Goal: Task Accomplishment & Management: Manage account settings

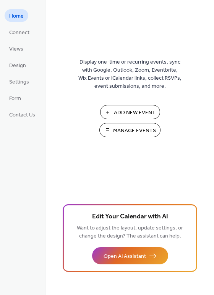
click at [137, 130] on span "Manage Events" at bounding box center [134, 131] width 43 height 8
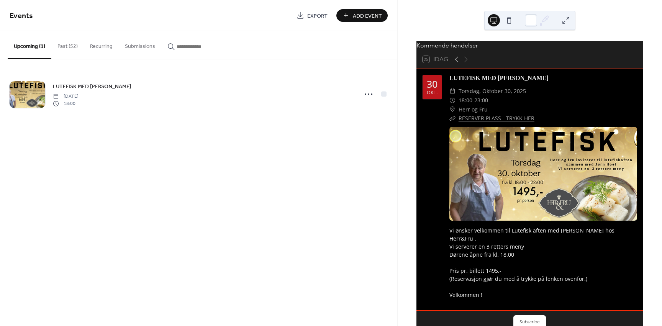
click at [363, 15] on span "Add Event" at bounding box center [367, 16] width 29 height 8
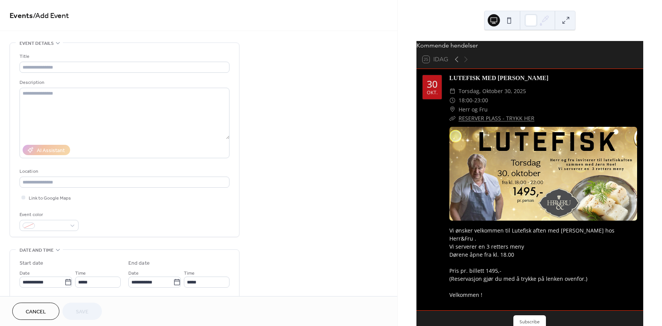
click at [33, 311] on span "Cancel" at bounding box center [36, 312] width 20 height 8
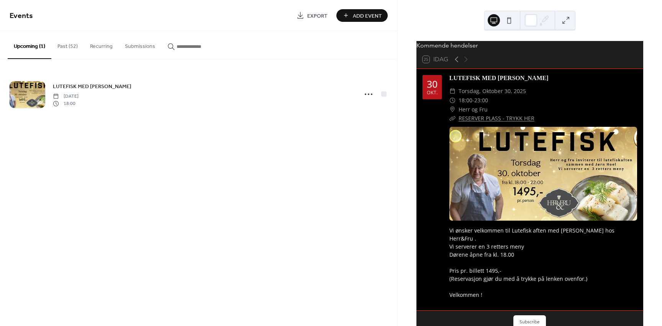
click at [59, 44] on button "Past (52)" at bounding box center [67, 44] width 33 height 27
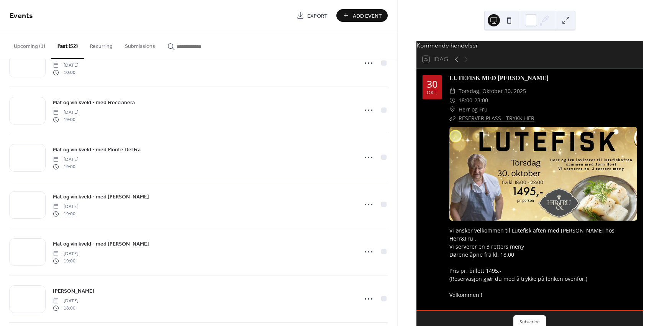
scroll to position [689, 0]
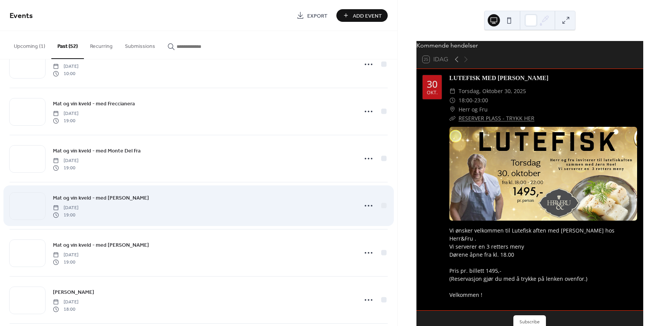
click at [187, 211] on div "Mat og vin kveld - med [PERSON_NAME] [DATE] 19:00" at bounding box center [203, 205] width 300 height 25
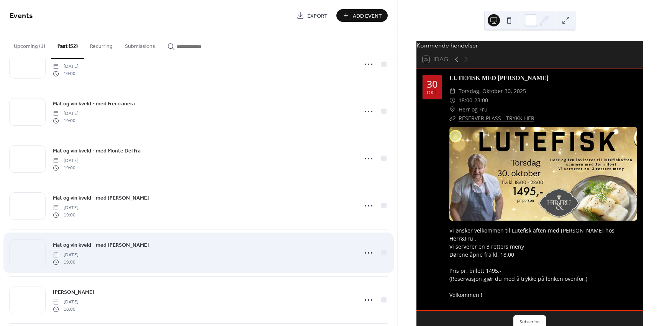
click at [237, 256] on div "Mat og vin kveld - med [PERSON_NAME] [DATE] 19:00" at bounding box center [203, 253] width 300 height 25
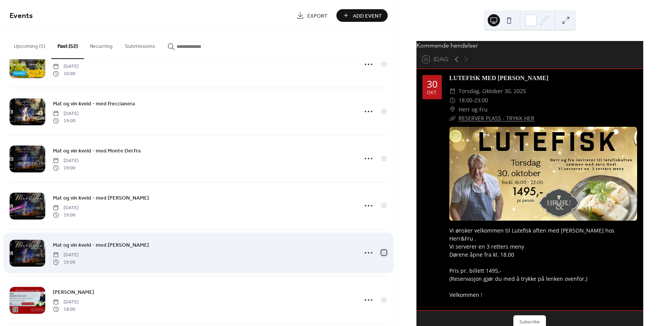
click at [382, 254] on div at bounding box center [383, 252] width 5 height 5
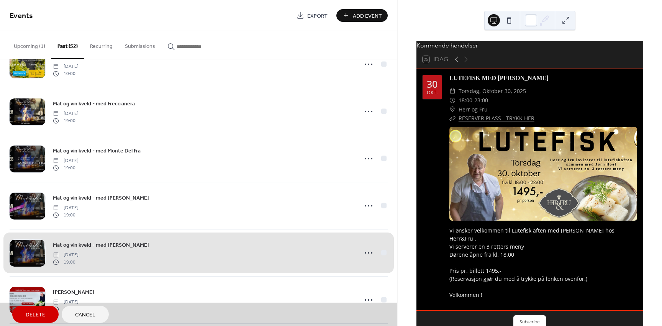
click at [366, 17] on span "Add Event" at bounding box center [367, 16] width 29 height 8
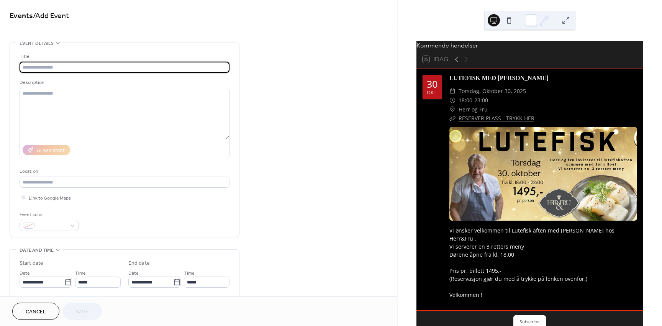
click at [38, 313] on span "Cancel" at bounding box center [36, 312] width 20 height 8
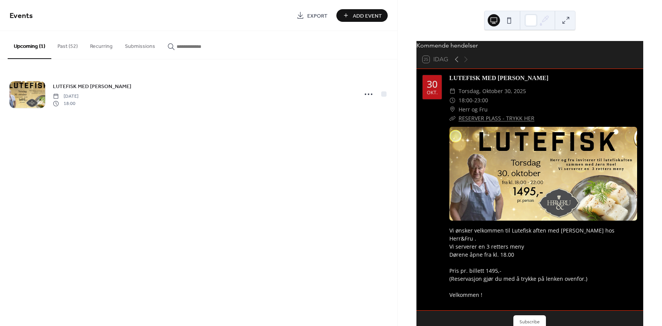
click at [65, 42] on button "Past (52)" at bounding box center [67, 44] width 33 height 27
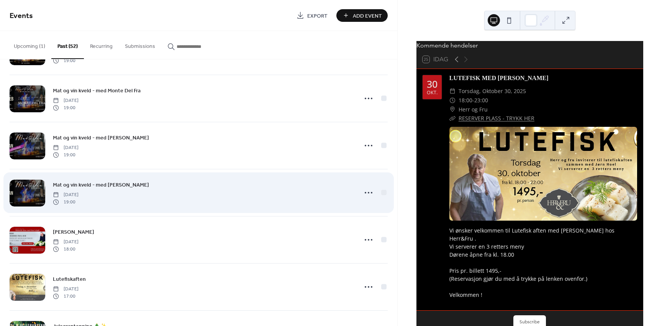
scroll to position [748, 0]
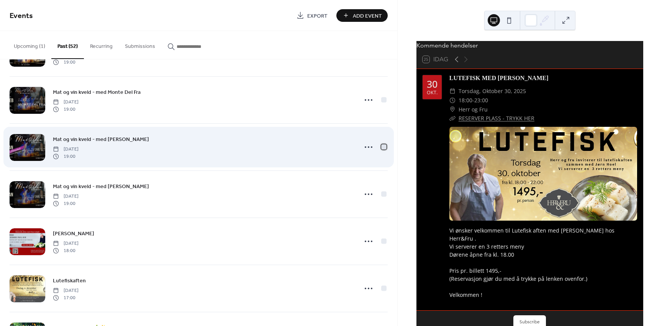
click at [382, 148] on div at bounding box center [383, 146] width 5 height 5
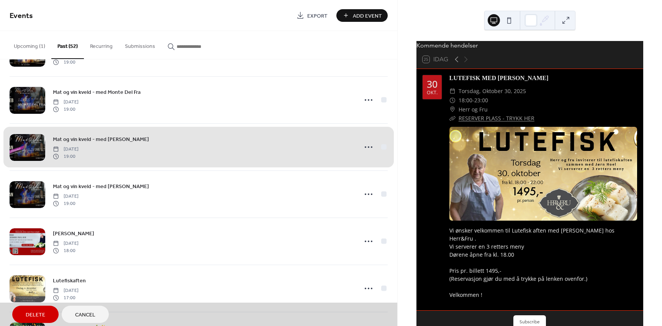
click at [365, 147] on div "Mat og vin kveld - med [PERSON_NAME] [DATE] 19:00" at bounding box center [199, 146] width 378 height 47
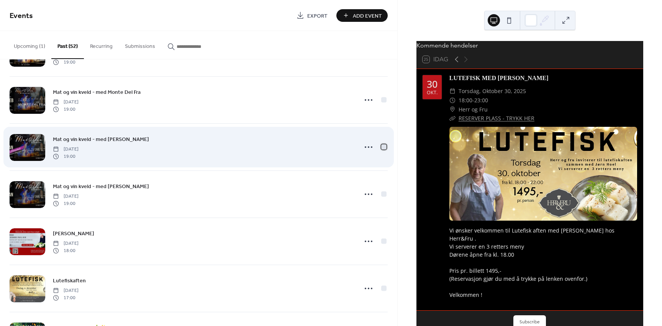
click at [382, 148] on div at bounding box center [383, 146] width 5 height 5
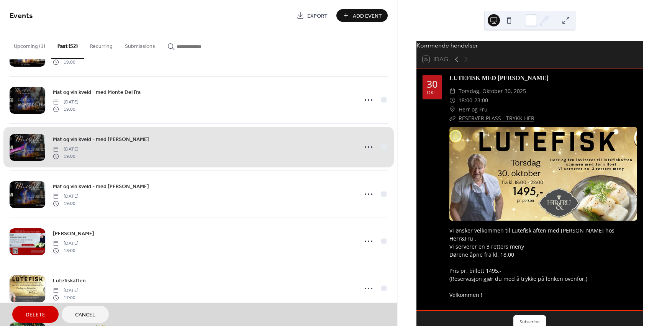
click at [278, 150] on div "Mat og vin kveld - med [PERSON_NAME] [DATE] 19:00" at bounding box center [199, 146] width 378 height 47
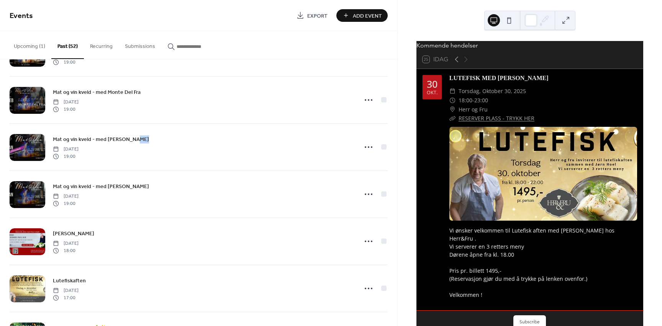
click at [278, 150] on div "Mat og vin kveld - med [PERSON_NAME] [DATE] 19:00" at bounding box center [203, 147] width 300 height 25
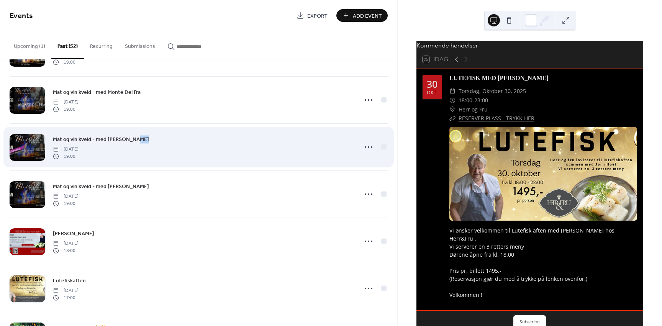
click at [280, 149] on div "Mat og vin kveld - med [PERSON_NAME] [DATE] 19:00" at bounding box center [203, 147] width 300 height 25
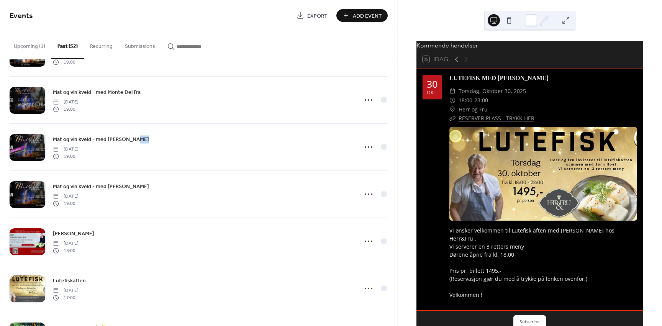
click at [316, 16] on span "Export" at bounding box center [317, 16] width 20 height 8
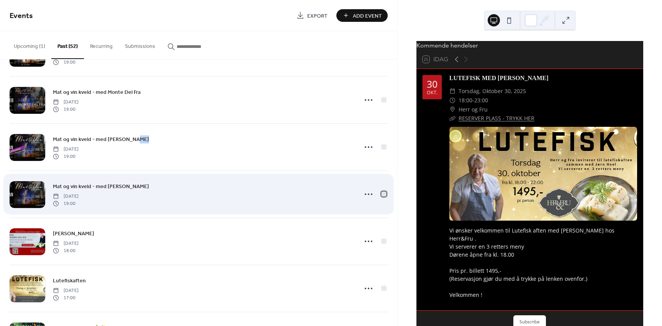
click at [381, 193] on div at bounding box center [383, 193] width 5 height 5
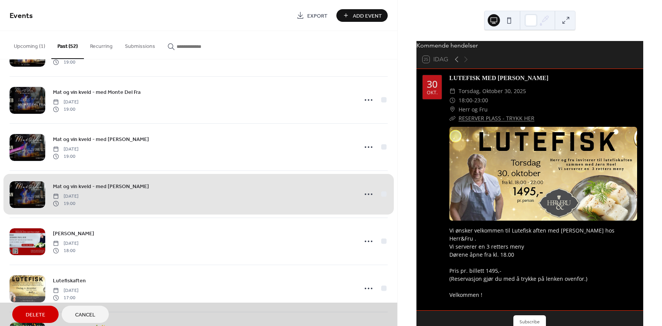
drag, startPoint x: 322, startPoint y: 212, endPoint x: 270, endPoint y: 196, distance: 55.2
click at [270, 196] on div "Mat og vin kveld - med [PERSON_NAME] [DATE] 19:00" at bounding box center [199, 193] width 378 height 47
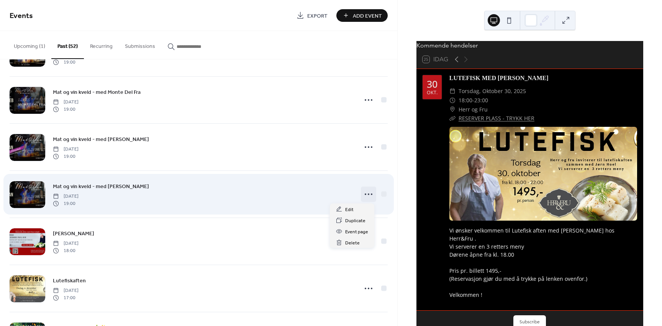
click at [368, 194] on circle at bounding box center [369, 194] width 2 height 2
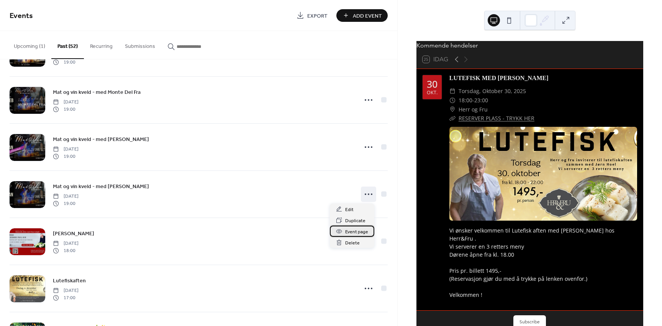
click at [362, 232] on span "Event page" at bounding box center [356, 232] width 23 height 8
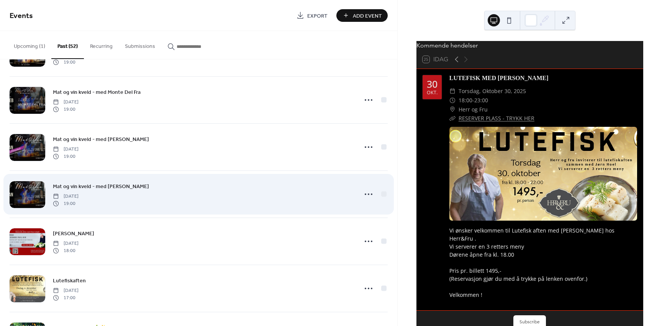
click at [281, 201] on div "Mat og vin kveld - med [PERSON_NAME] [DATE] 19:00" at bounding box center [203, 194] width 300 height 25
click at [364, 194] on icon at bounding box center [368, 194] width 12 height 12
click at [160, 194] on div "Mat og vin kveld - med [PERSON_NAME] [DATE] 19:00" at bounding box center [203, 194] width 300 height 25
click at [79, 193] on span "[DATE]" at bounding box center [66, 196] width 26 height 7
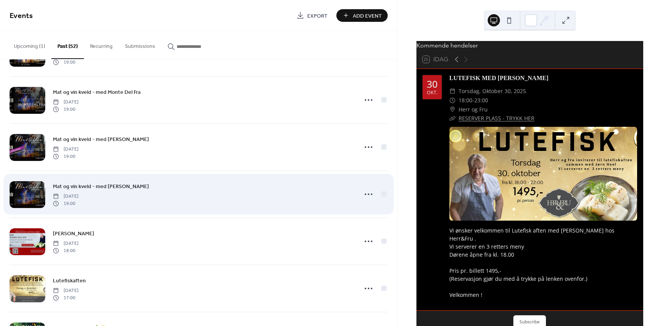
click at [33, 188] on div at bounding box center [28, 194] width 36 height 27
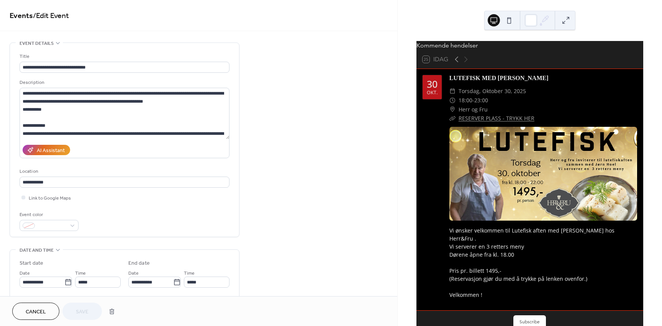
click at [143, 192] on div "**********" at bounding box center [125, 141] width 210 height 178
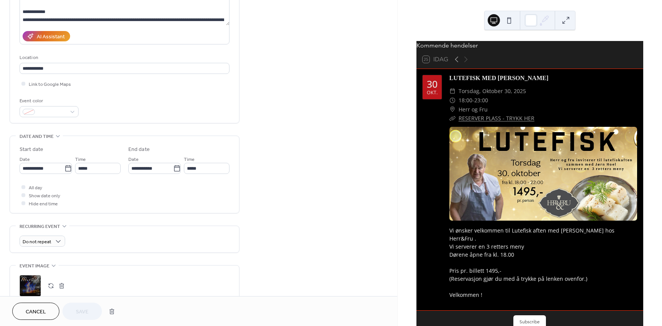
scroll to position [115, 0]
click at [65, 165] on icon at bounding box center [68, 167] width 6 height 6
click at [63, 165] on input "**********" at bounding box center [42, 167] width 45 height 11
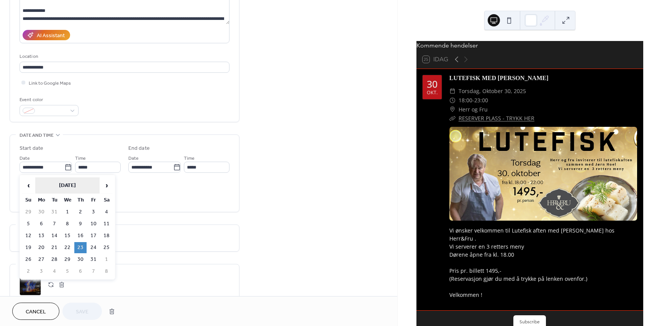
click at [77, 182] on th "[DATE]" at bounding box center [67, 185] width 64 height 16
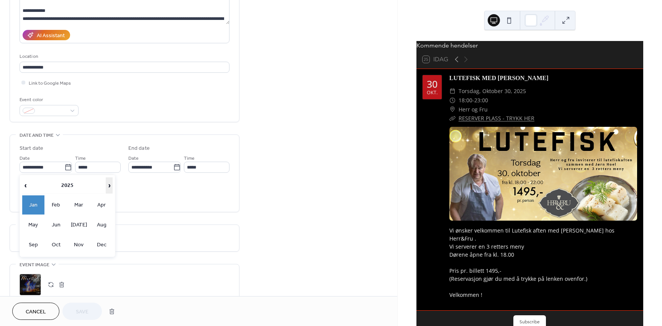
click at [106, 188] on span "›" at bounding box center [109, 185] width 6 height 15
click at [25, 184] on span "‹" at bounding box center [26, 185] width 6 height 15
click at [57, 244] on td "Oct" at bounding box center [56, 244] width 22 height 19
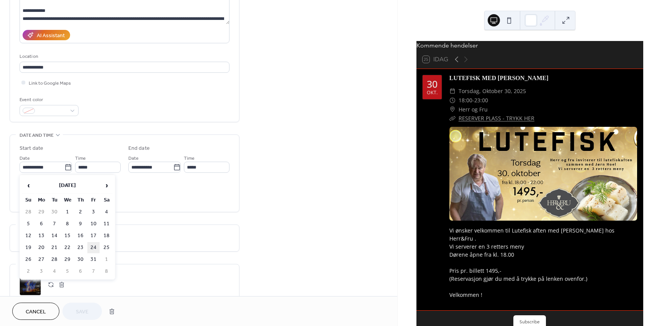
click at [95, 247] on td "24" at bounding box center [93, 247] width 12 height 11
type input "**********"
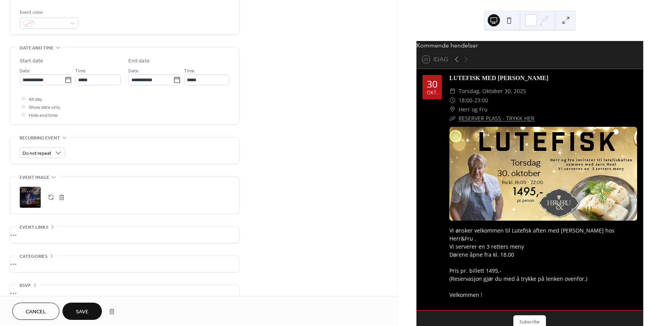
scroll to position [215, 0]
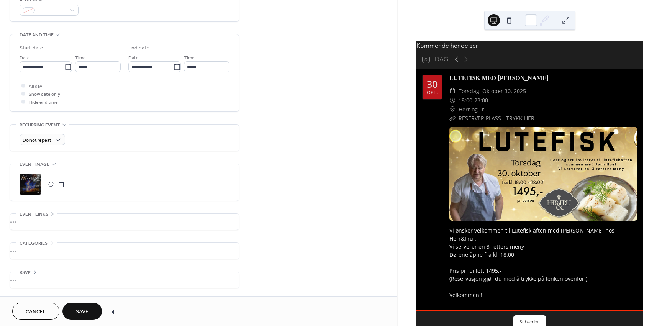
click at [62, 184] on button "button" at bounding box center [61, 184] width 11 height 11
click at [36, 183] on icon at bounding box center [30, 184] width 12 height 12
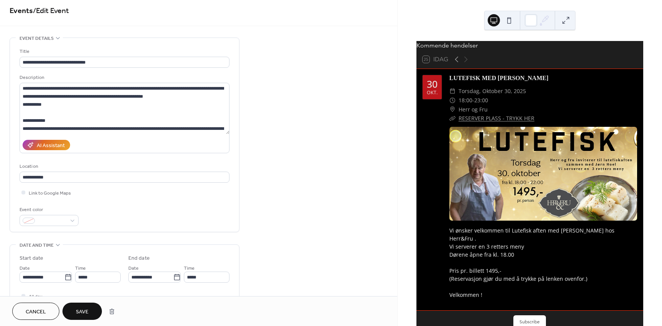
scroll to position [0, 0]
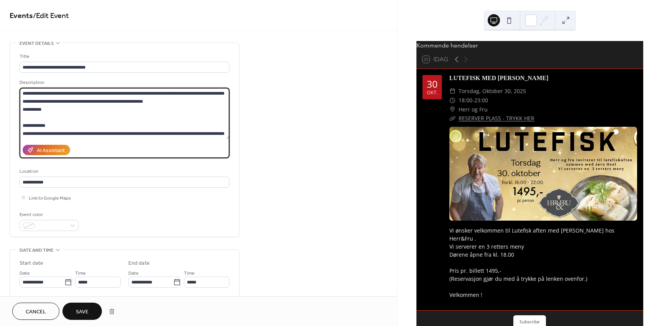
click at [133, 91] on textarea "**********" at bounding box center [125, 113] width 210 height 51
drag, startPoint x: 96, startPoint y: 93, endPoint x: 69, endPoint y: 93, distance: 27.6
click at [69, 93] on textarea "**********" at bounding box center [125, 113] width 210 height 51
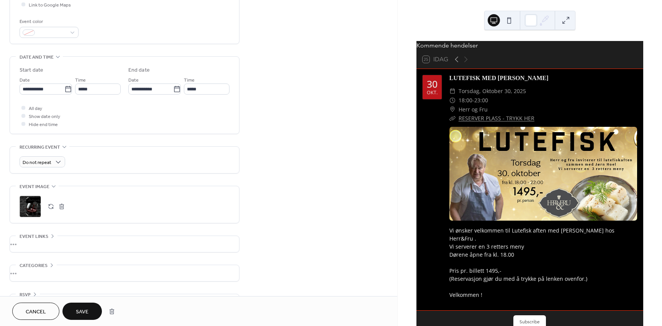
scroll to position [215, 0]
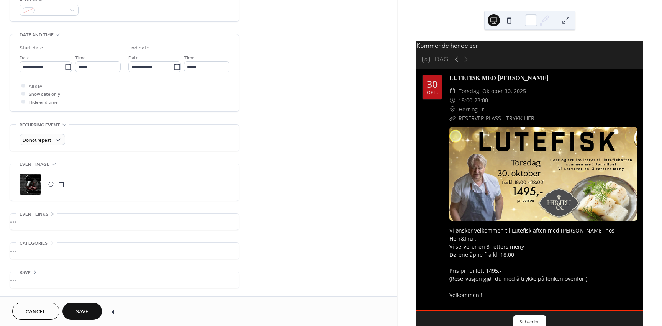
type textarea "**********"
click at [86, 315] on span "Save" at bounding box center [82, 312] width 13 height 8
